Goal: Find specific page/section: Find specific page/section

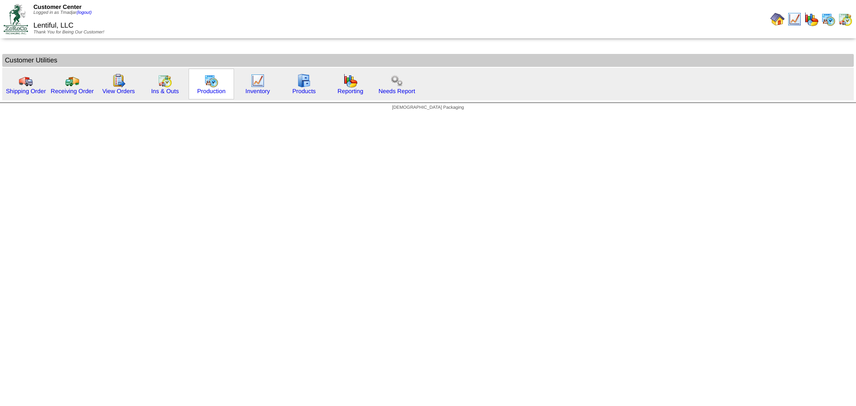
click at [211, 85] on img at bounding box center [211, 81] width 14 height 14
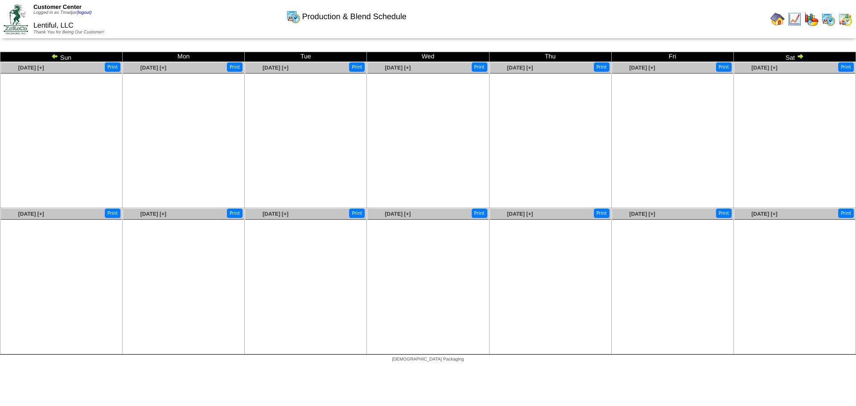
click at [54, 57] on img at bounding box center [54, 56] width 7 height 7
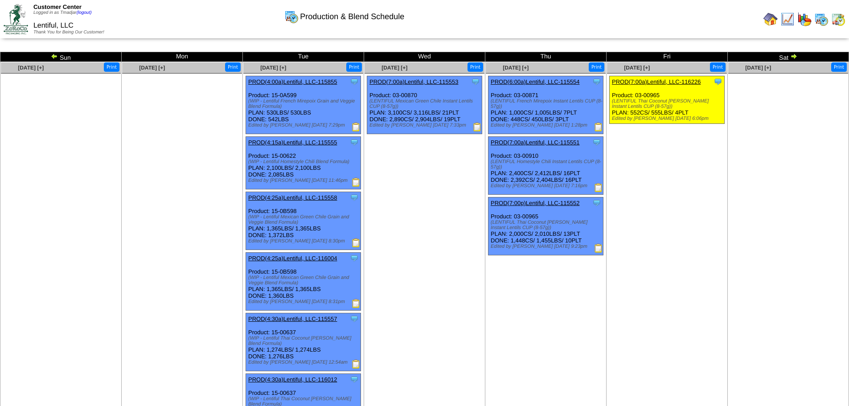
click at [839, 18] on img at bounding box center [838, 19] width 14 height 14
